Goal: Transaction & Acquisition: Purchase product/service

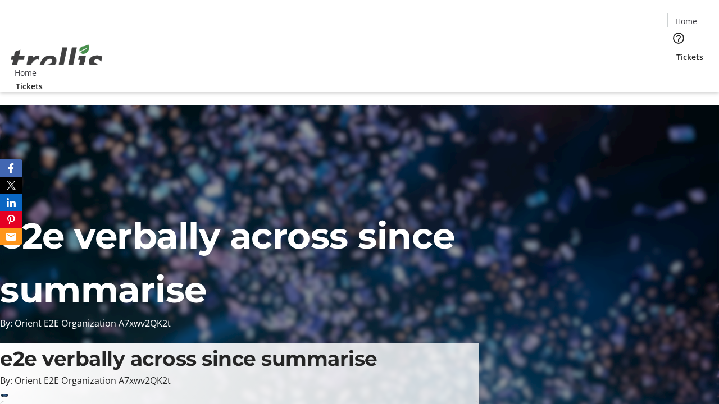
click at [676, 51] on span "Tickets" at bounding box center [689, 57] width 27 height 12
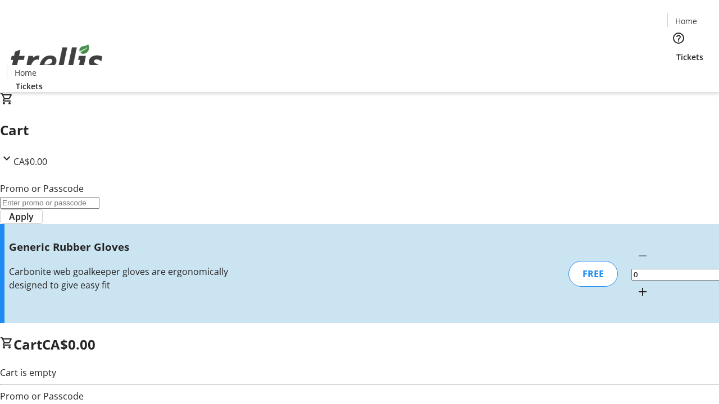
click at [636, 285] on mat-icon "Increment by one" at bounding box center [642, 291] width 13 height 13
type input "1"
